Goal: Navigation & Orientation: Go to known website

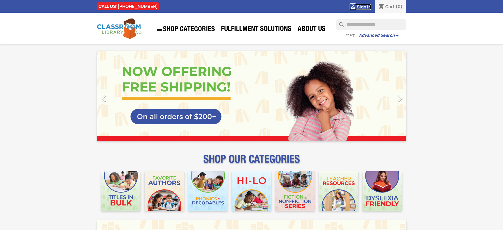
click at [364, 7] on span "Sign in" at bounding box center [364, 7] width 14 height 6
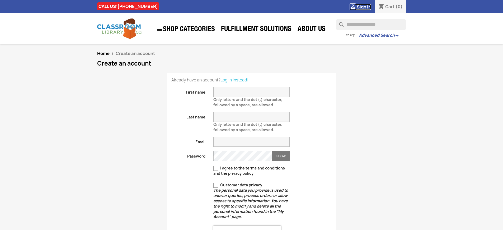
click at [364, 7] on span "Sign in" at bounding box center [364, 7] width 14 height 6
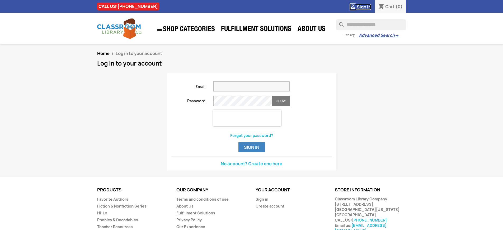
click at [364, 7] on span "Sign in" at bounding box center [364, 7] width 14 height 6
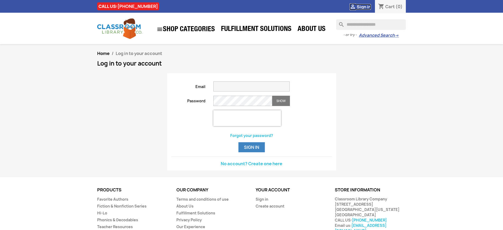
click at [364, 7] on span "Sign in" at bounding box center [364, 7] width 14 height 6
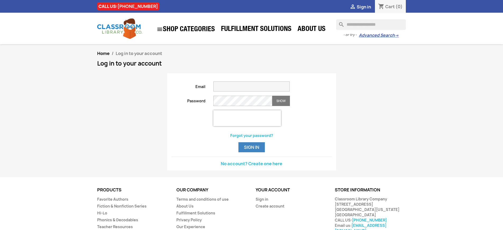
click at [364, 7] on span "Sign in" at bounding box center [364, 7] width 14 height 6
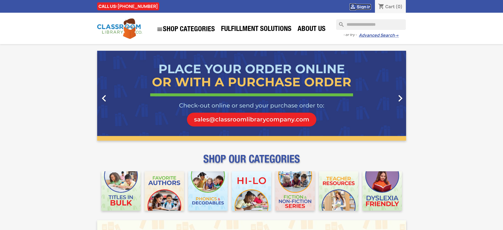
click at [364, 7] on span "Sign in" at bounding box center [364, 7] width 14 height 6
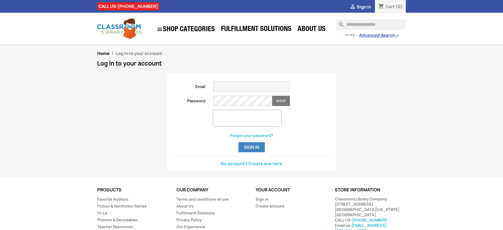
click at [364, 7] on span "Sign in" at bounding box center [364, 7] width 14 height 6
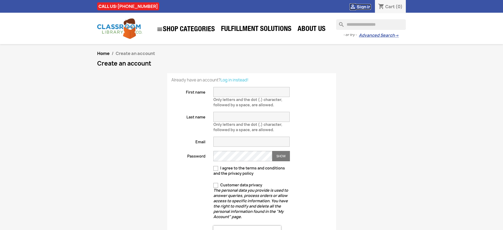
click at [364, 7] on span "Sign in" at bounding box center [364, 7] width 14 height 6
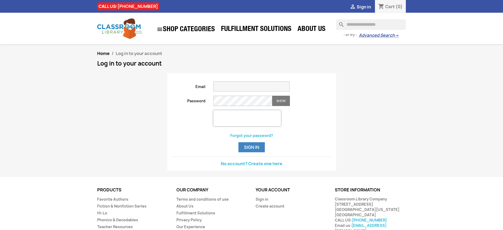
click at [364, 7] on span "Sign in" at bounding box center [364, 7] width 14 height 6
click at [252, 152] on button "Sign in" at bounding box center [252, 147] width 26 height 10
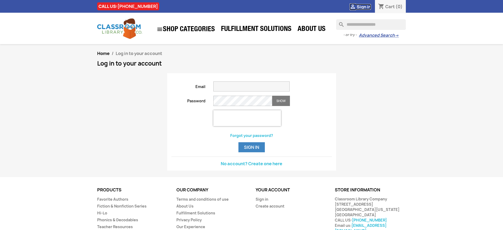
click at [364, 7] on span "Sign in" at bounding box center [364, 7] width 14 height 6
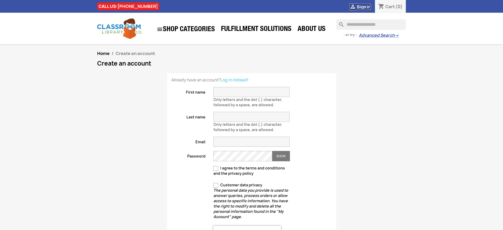
click at [364, 7] on span "Sign in" at bounding box center [364, 7] width 14 height 6
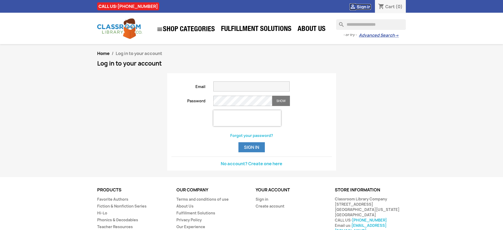
click at [364, 7] on span "Sign in" at bounding box center [364, 7] width 14 height 6
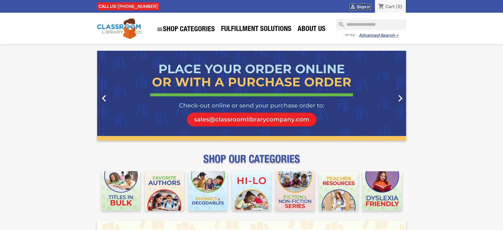
click at [364, 7] on span "Sign in" at bounding box center [364, 7] width 14 height 6
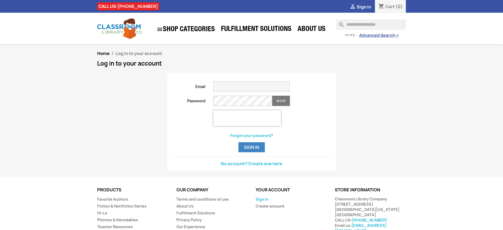
click at [262, 202] on link "Sign in" at bounding box center [262, 199] width 13 height 5
click at [364, 7] on span "Sign in" at bounding box center [364, 7] width 14 height 6
click at [262, 202] on link "Sign in" at bounding box center [262, 199] width 13 height 5
click at [364, 7] on span "Sign in" at bounding box center [364, 7] width 14 height 6
click at [262, 202] on link "Sign in" at bounding box center [262, 199] width 13 height 5
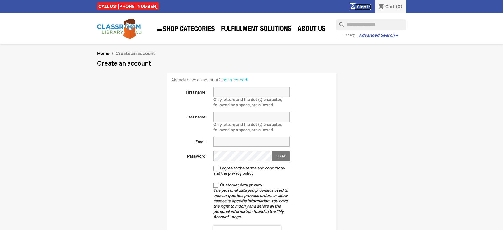
click at [364, 7] on span "Sign in" at bounding box center [364, 7] width 14 height 6
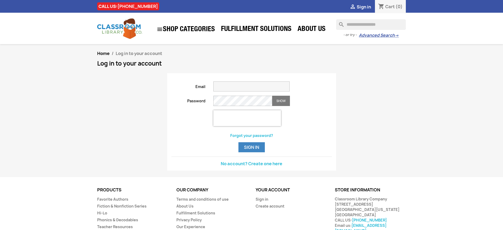
click at [364, 7] on span "Sign in" at bounding box center [364, 7] width 14 height 6
click at [252, 166] on link "No account? Create one here" at bounding box center [252, 164] width 62 height 6
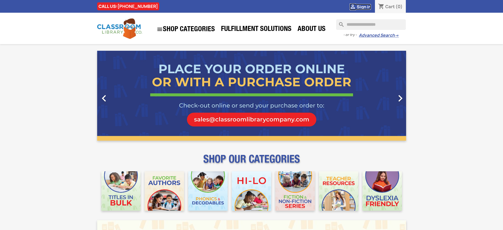
click at [364, 7] on span "Sign in" at bounding box center [364, 7] width 14 height 6
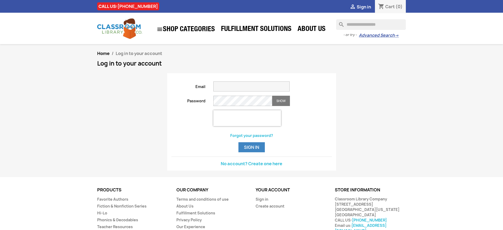
click at [364, 7] on span "Sign in" at bounding box center [364, 7] width 14 height 6
click at [252, 166] on link "No account? Create one here" at bounding box center [252, 164] width 62 height 6
